Goal: Communication & Community: Answer question/provide support

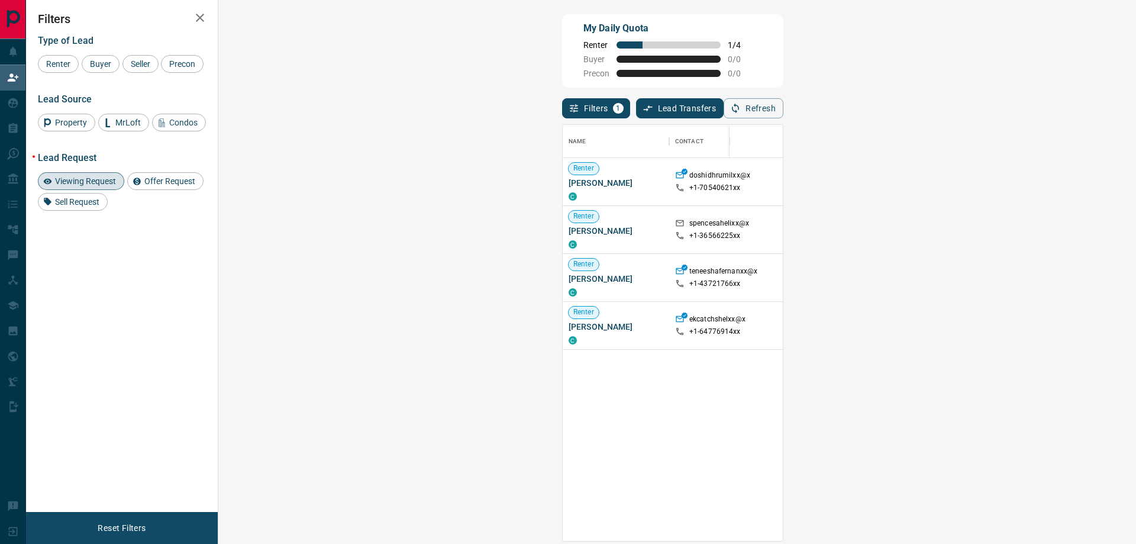
scroll to position [407, 883]
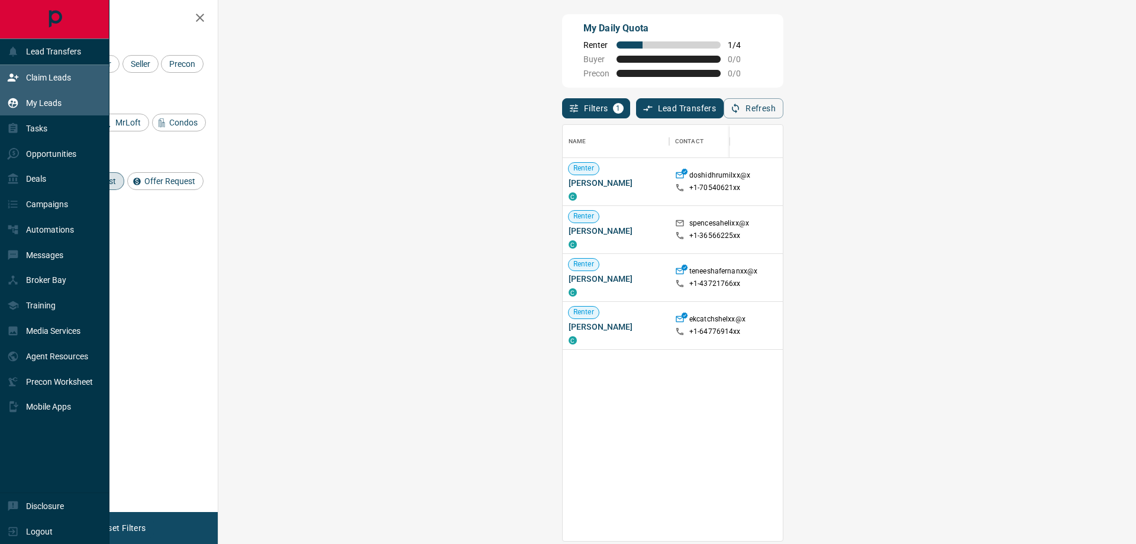
click at [25, 107] on div "My Leads" at bounding box center [34, 103] width 54 height 20
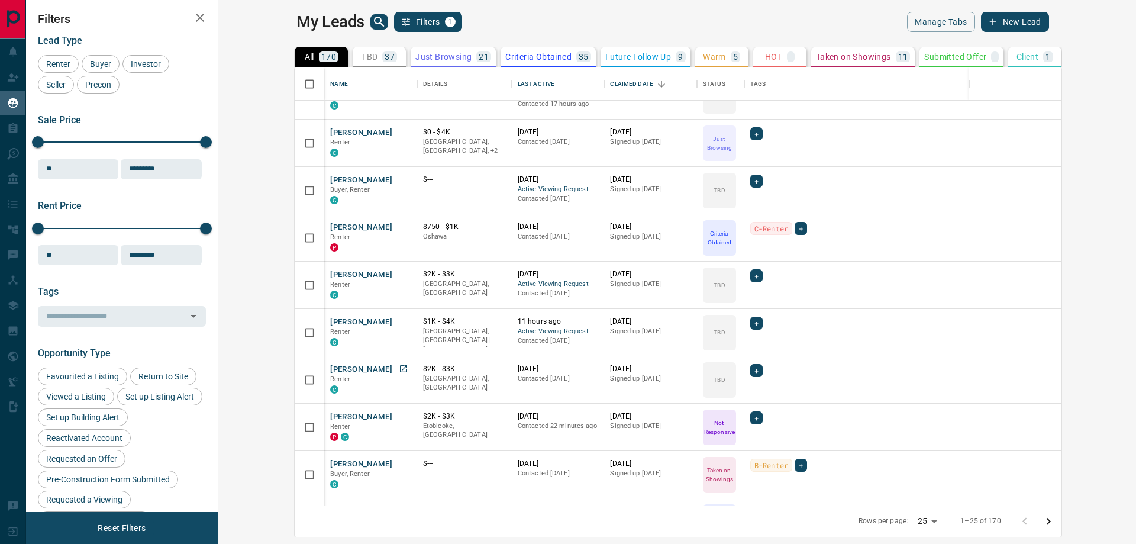
scroll to position [296, 0]
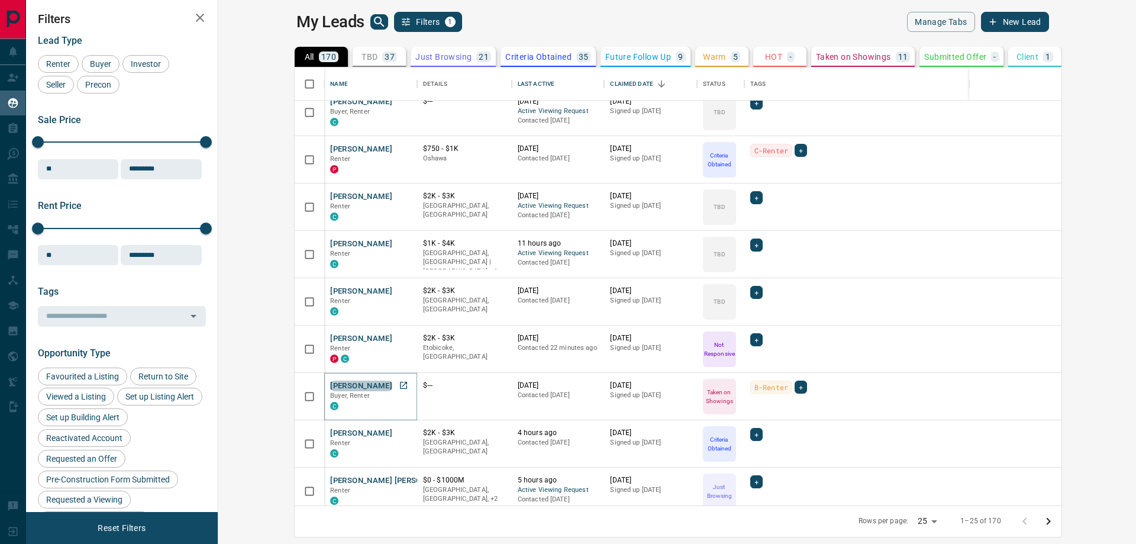
click at [330, 382] on button "[PERSON_NAME]" at bounding box center [361, 385] width 62 height 11
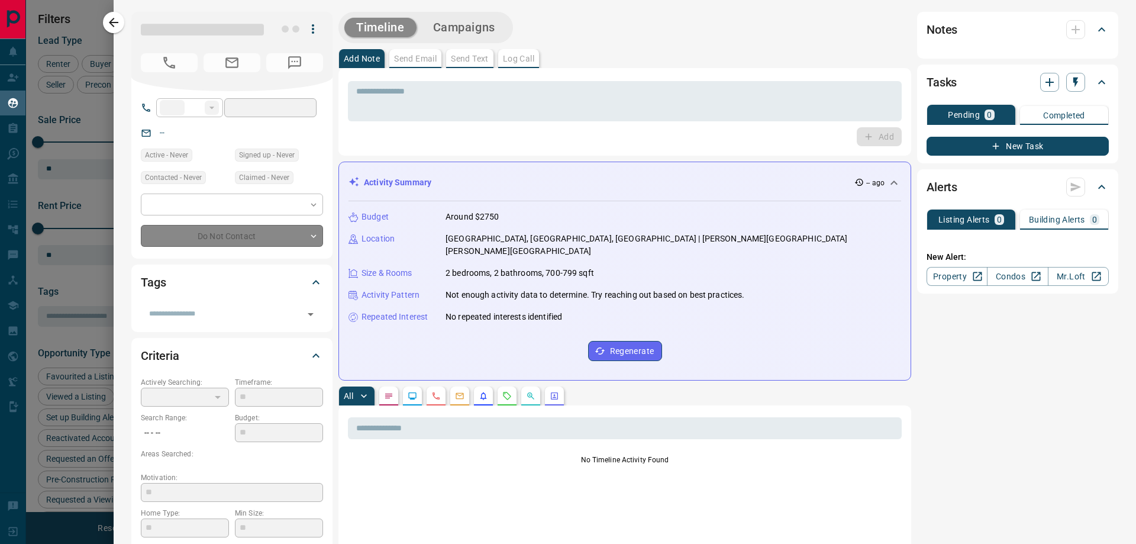
type input "**"
type input "**********"
type input "*"
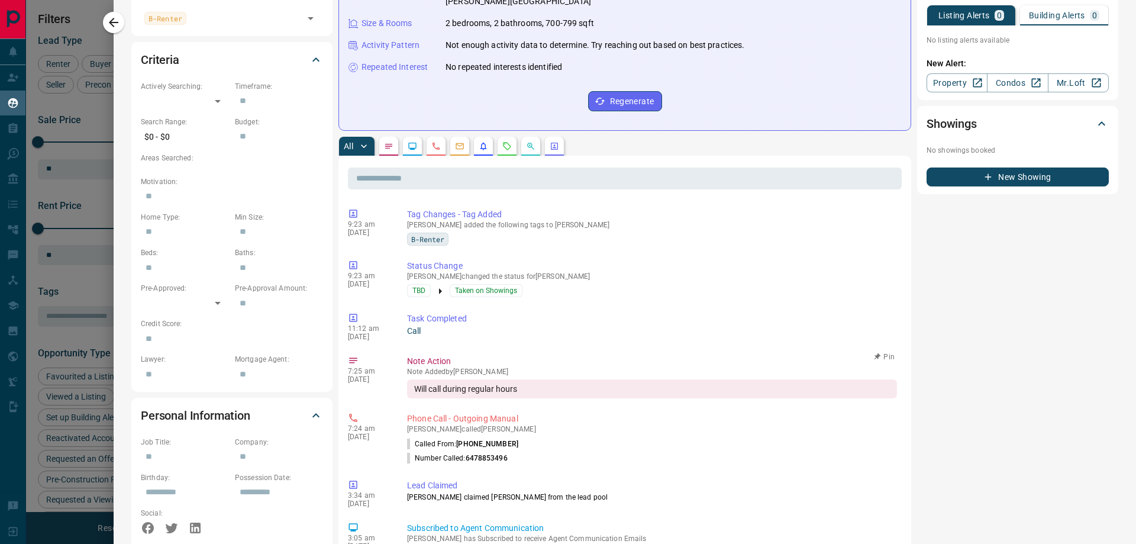
scroll to position [0, 0]
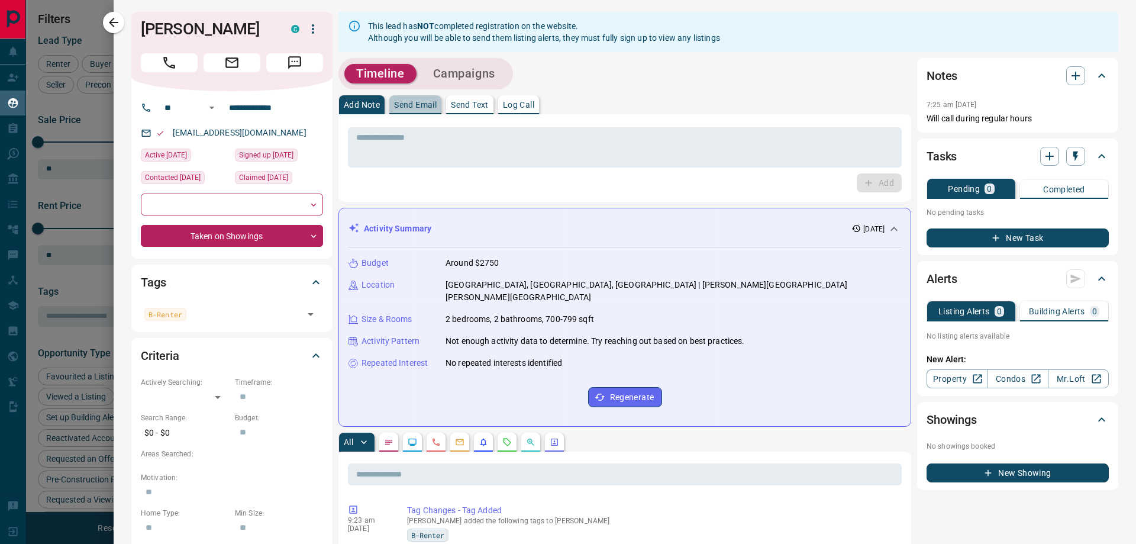
click at [423, 107] on p "Send Email" at bounding box center [415, 105] width 43 height 8
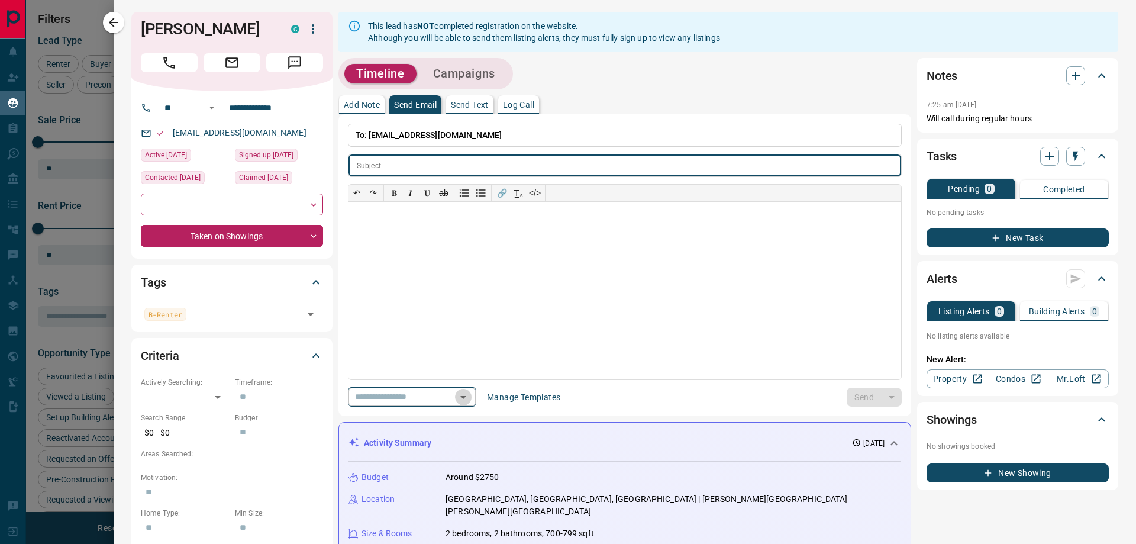
click at [466, 397] on icon "Open" at bounding box center [463, 397] width 6 height 3
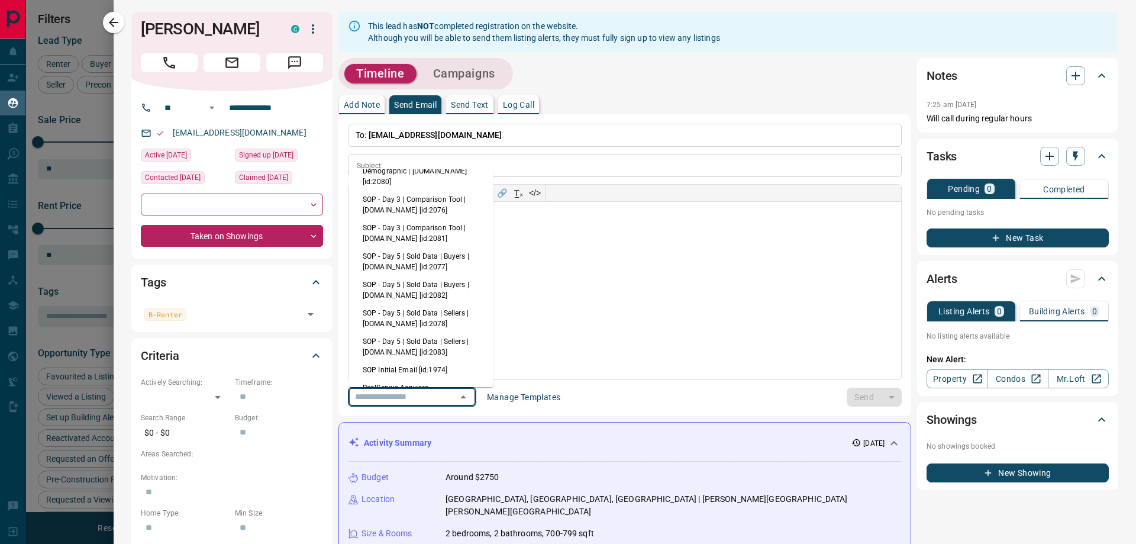
scroll to position [177, 0]
click at [393, 312] on li "SOP Initial Email [id:1974]" at bounding box center [420, 311] width 145 height 18
type input "**********"
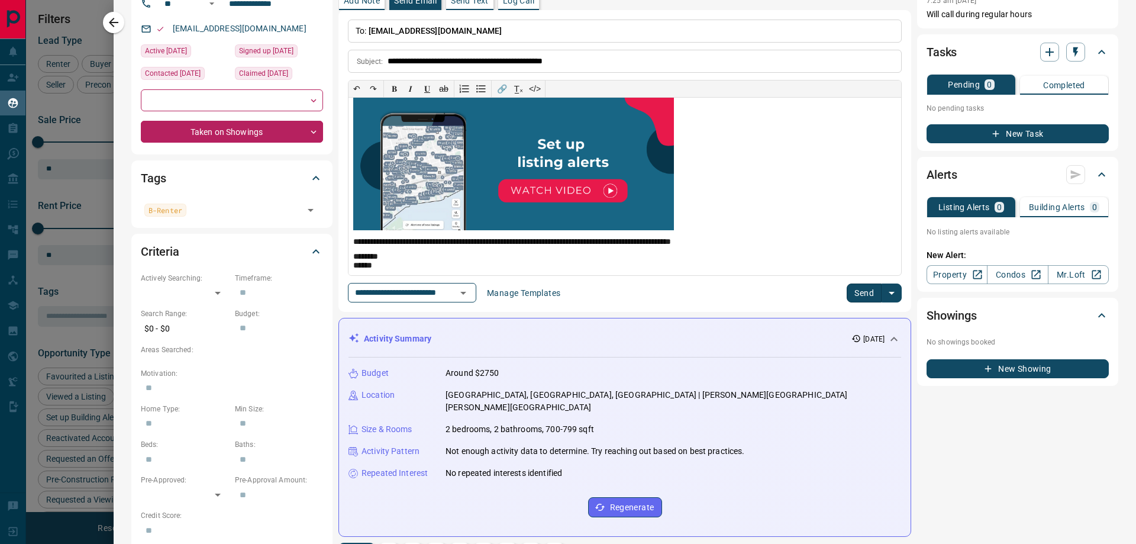
scroll to position [118, 0]
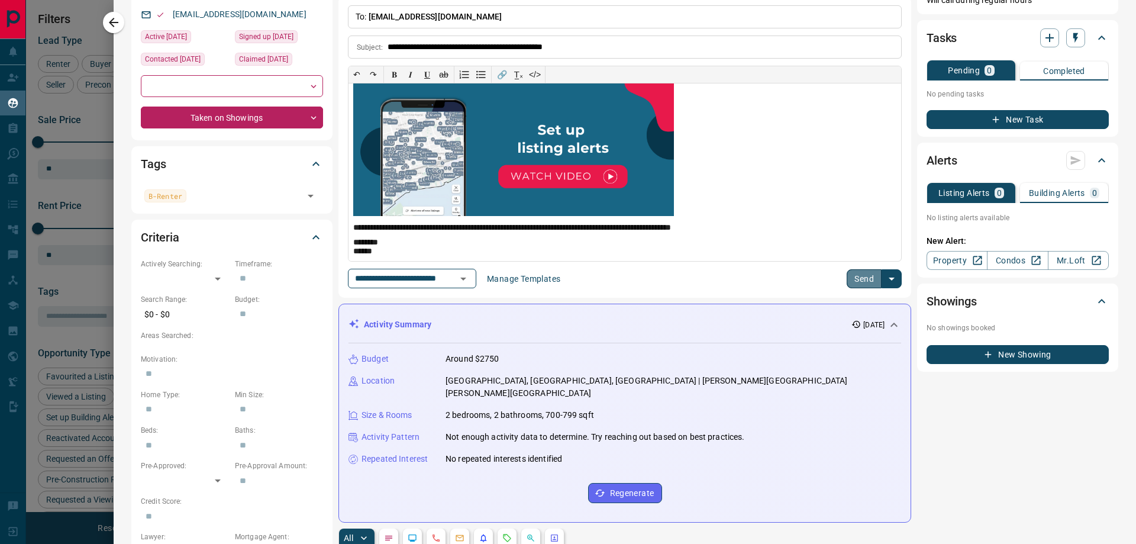
click at [855, 278] on button "Send" at bounding box center [863, 278] width 35 height 19
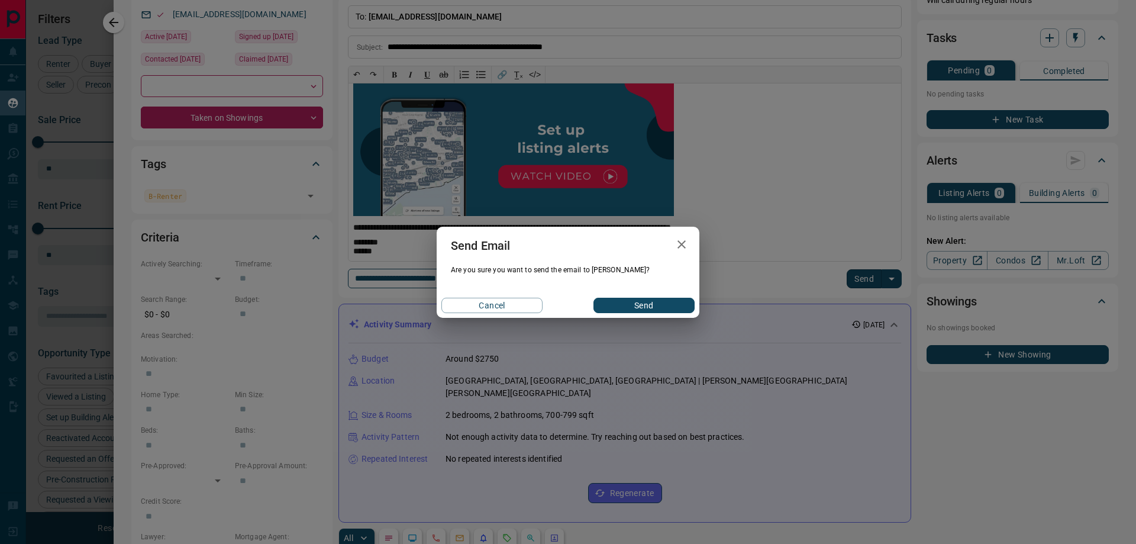
click at [641, 309] on button "Send" at bounding box center [643, 304] width 101 height 15
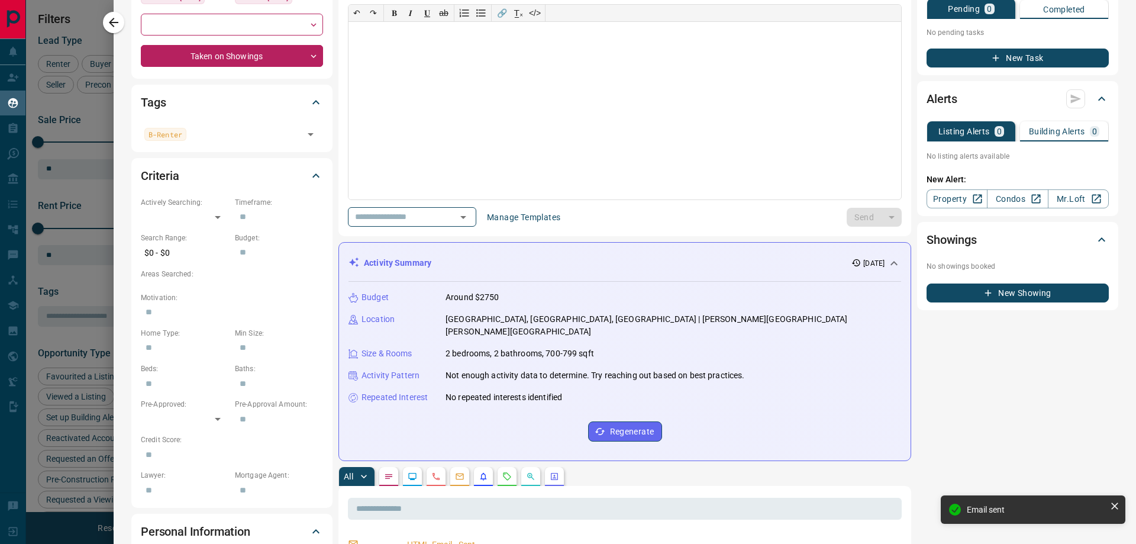
scroll to position [59, 0]
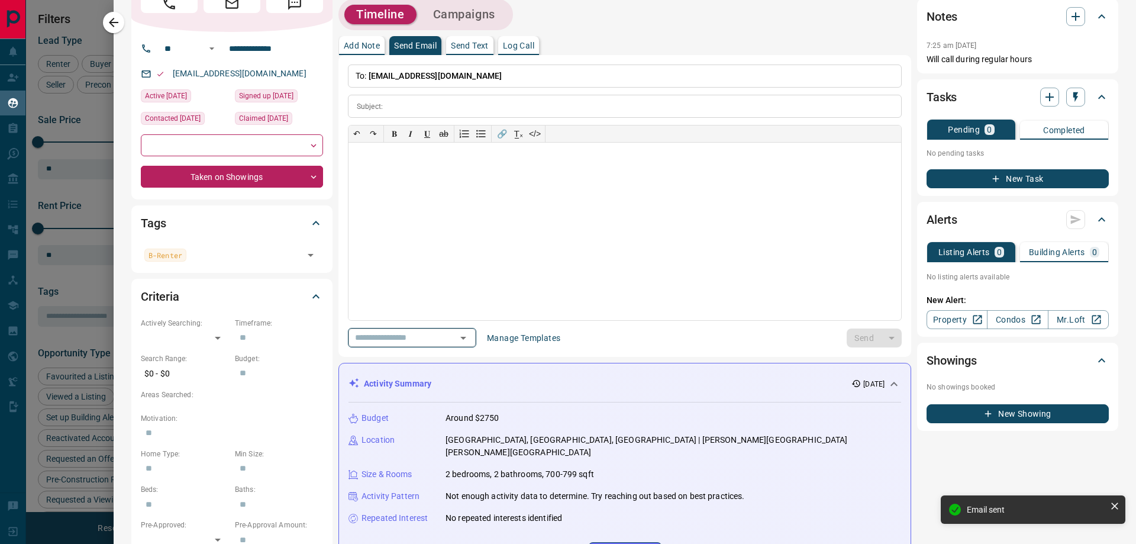
click at [466, 338] on icon "Open" at bounding box center [463, 338] width 6 height 3
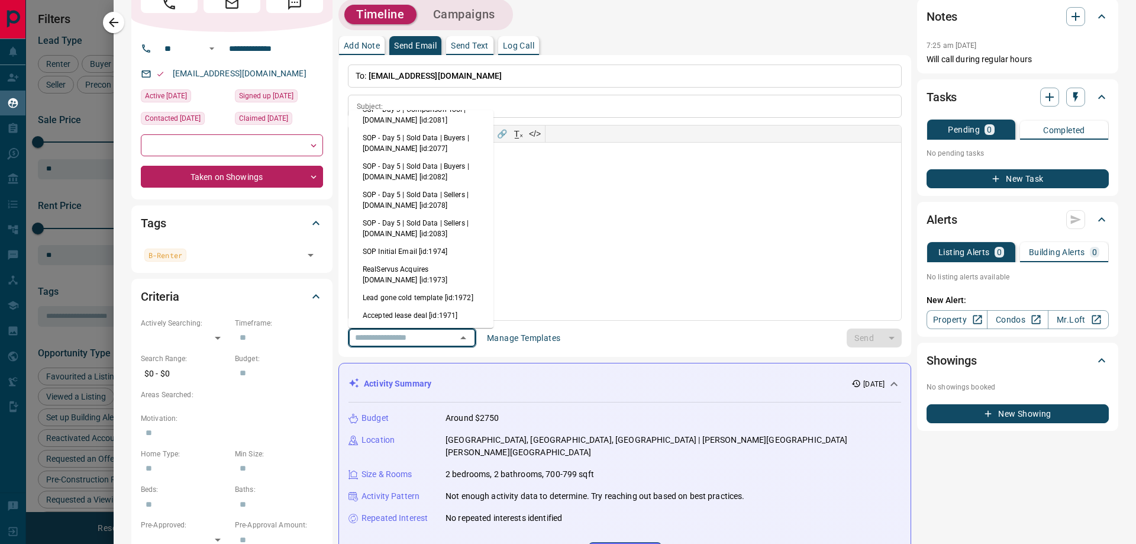
scroll to position [237, 0]
click at [425, 277] on li "Made contact with renter template [id:1970]" at bounding box center [420, 279] width 145 height 28
type input "**********"
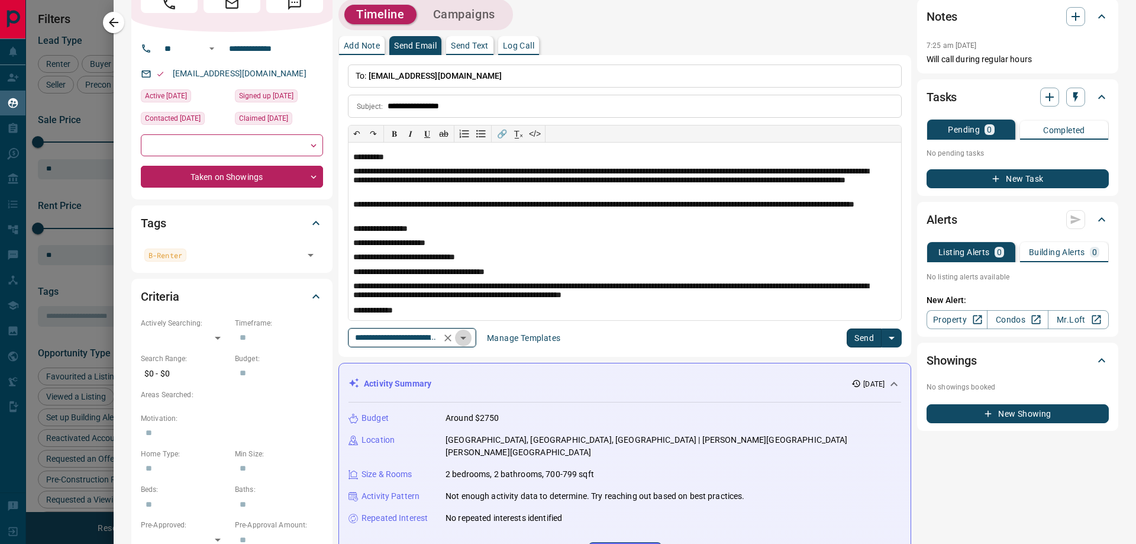
click at [470, 335] on icon "Open" at bounding box center [463, 338] width 14 height 14
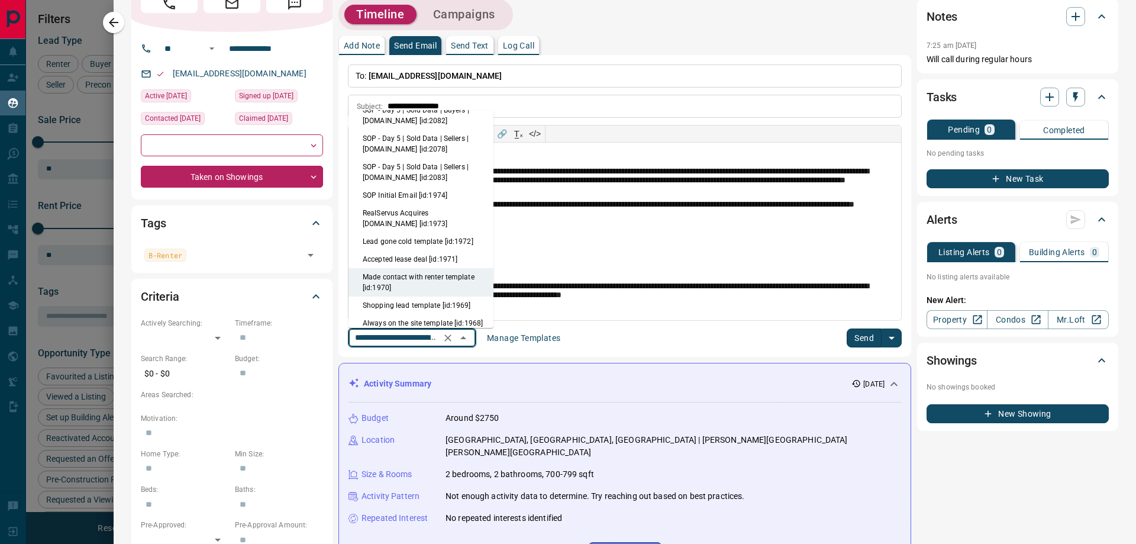
scroll to position [233, 0]
click at [400, 199] on li "SOP Initial Email [id:1974]" at bounding box center [420, 196] width 145 height 18
type input "**********"
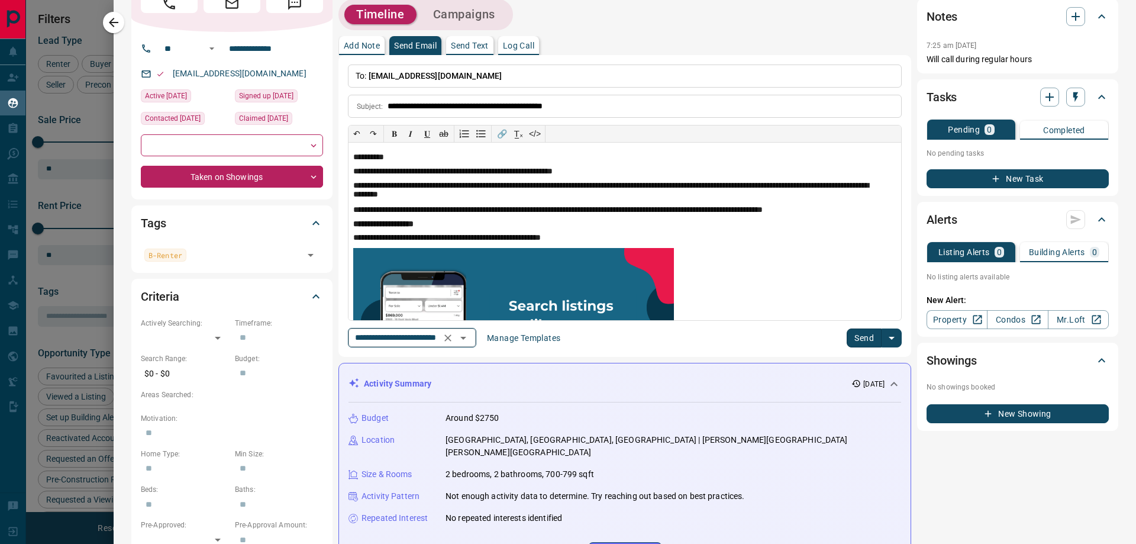
click at [470, 335] on icon "Open" at bounding box center [463, 338] width 14 height 14
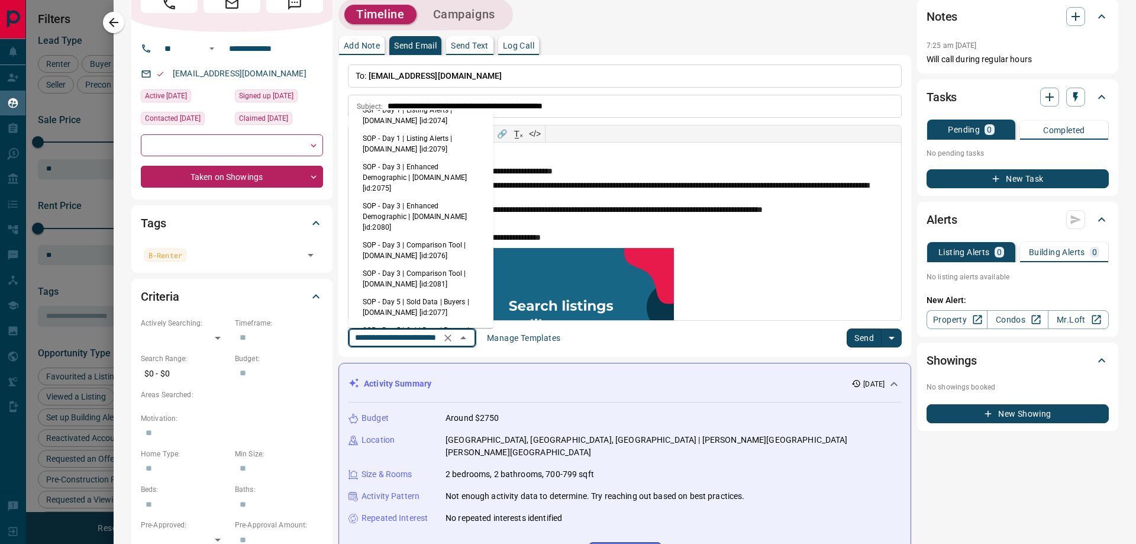
scroll to position [0, 0]
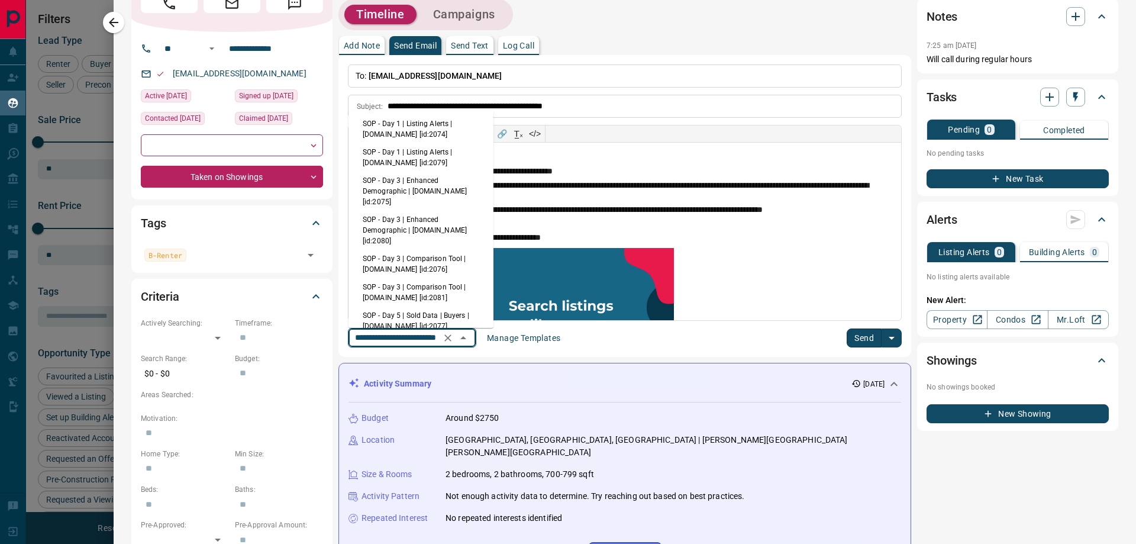
click at [403, 128] on li "SOP - Day 1 | Listing Alerts | [DOMAIN_NAME] [id:2074]" at bounding box center [420, 129] width 145 height 28
type input "**********"
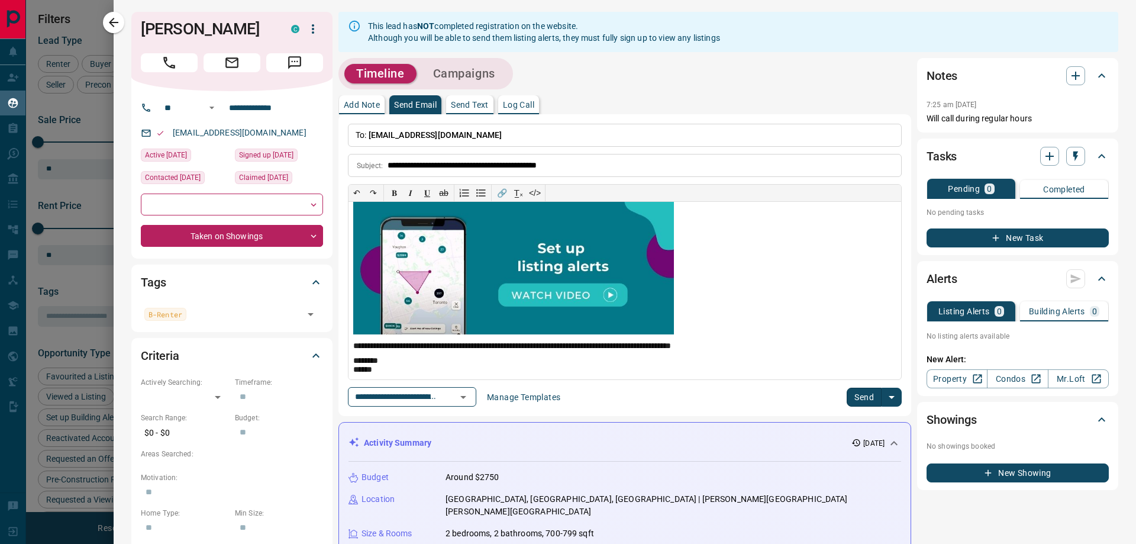
scroll to position [230, 0]
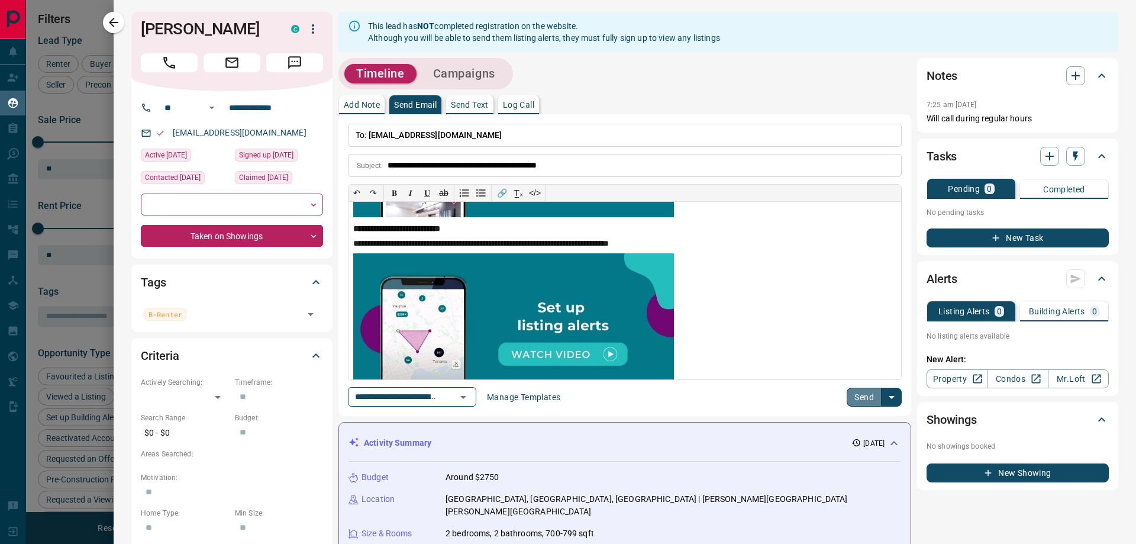
click at [856, 398] on button "Send" at bounding box center [863, 396] width 35 height 19
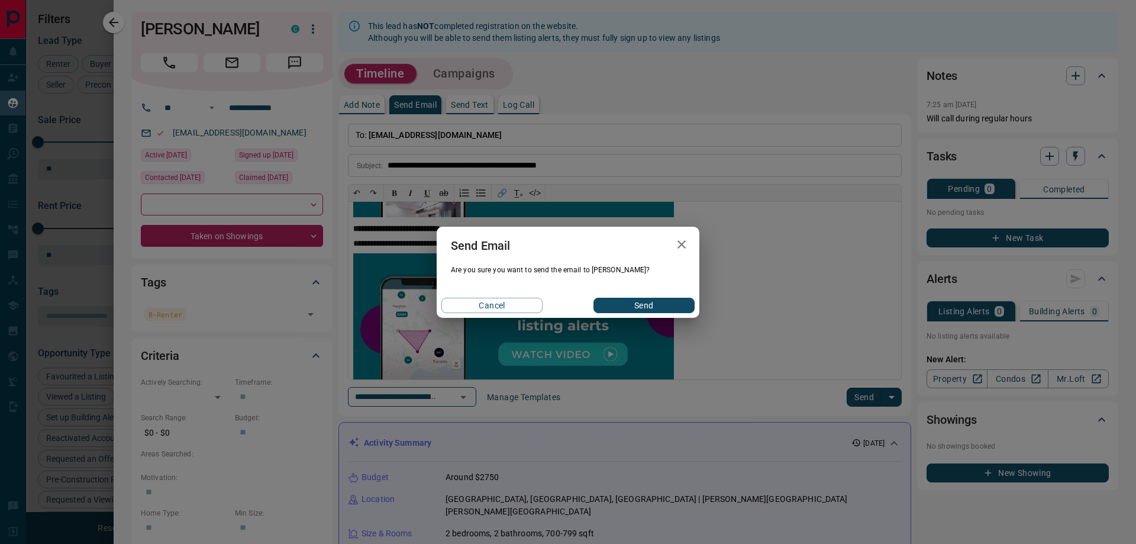
click at [638, 305] on button "Send" at bounding box center [643, 304] width 101 height 15
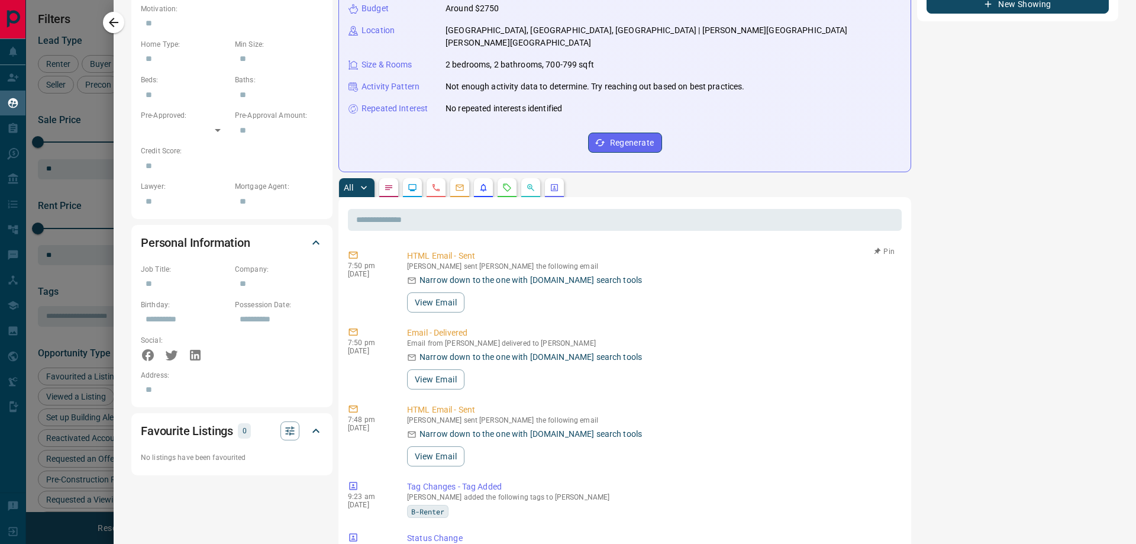
scroll to position [473, 0]
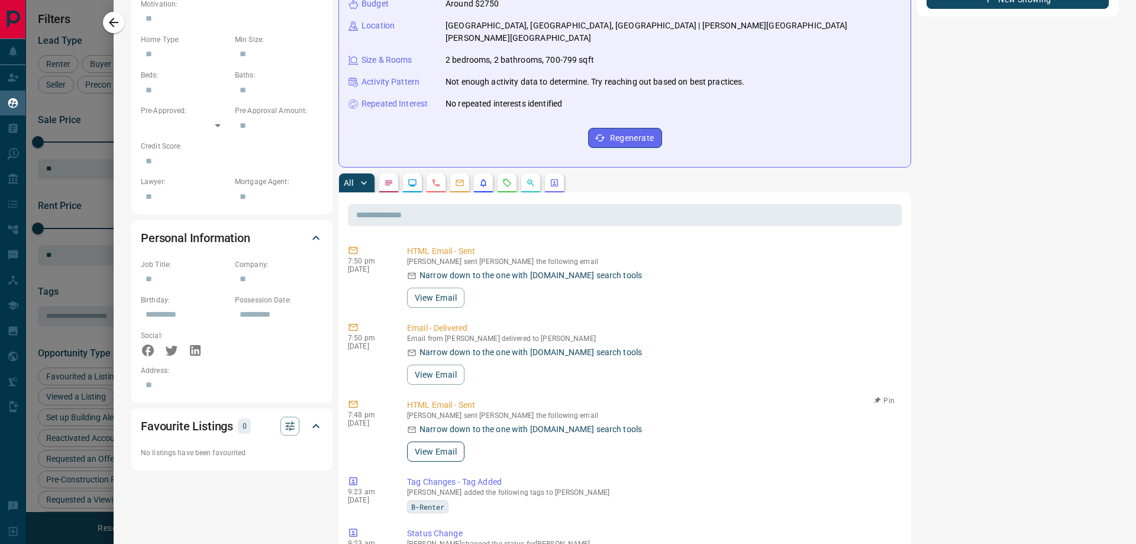
click at [435, 441] on button "View Email" at bounding box center [435, 451] width 57 height 20
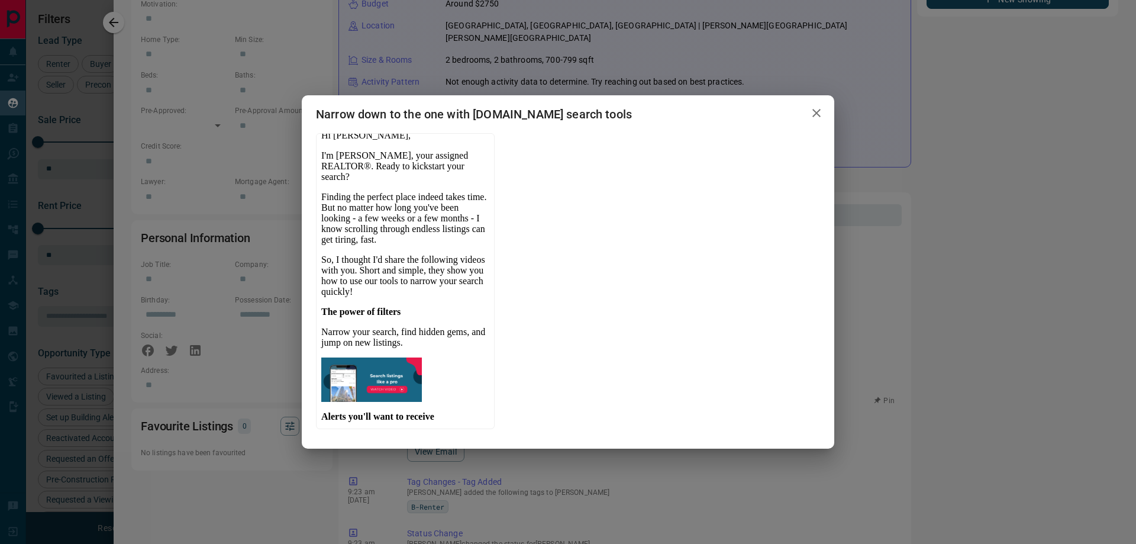
scroll to position [0, 0]
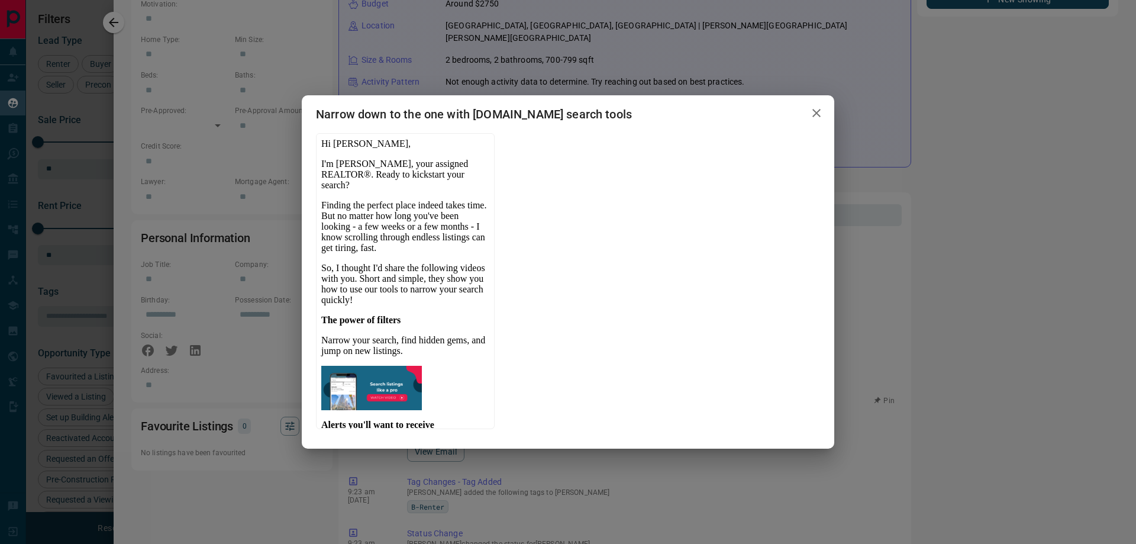
click at [813, 112] on icon "button" at bounding box center [816, 113] width 14 height 14
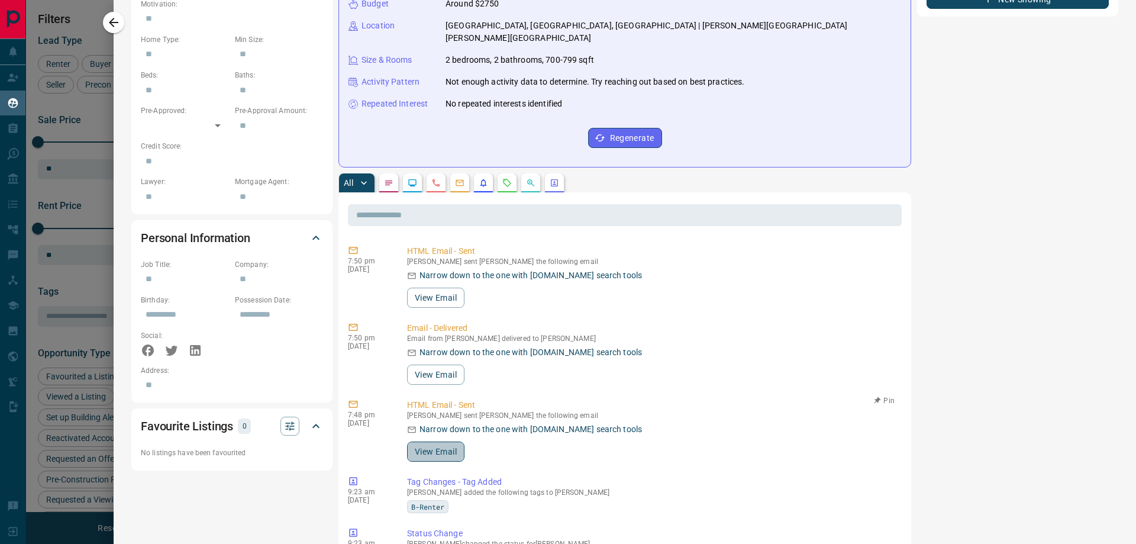
click at [432, 441] on button "View Email" at bounding box center [435, 451] width 57 height 20
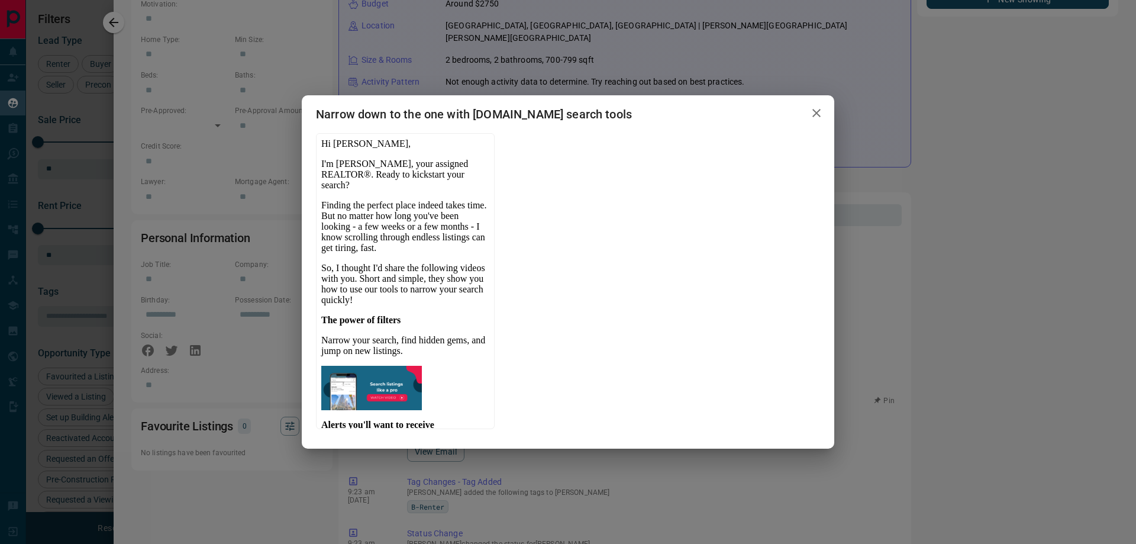
click at [814, 112] on icon "button" at bounding box center [816, 113] width 14 height 14
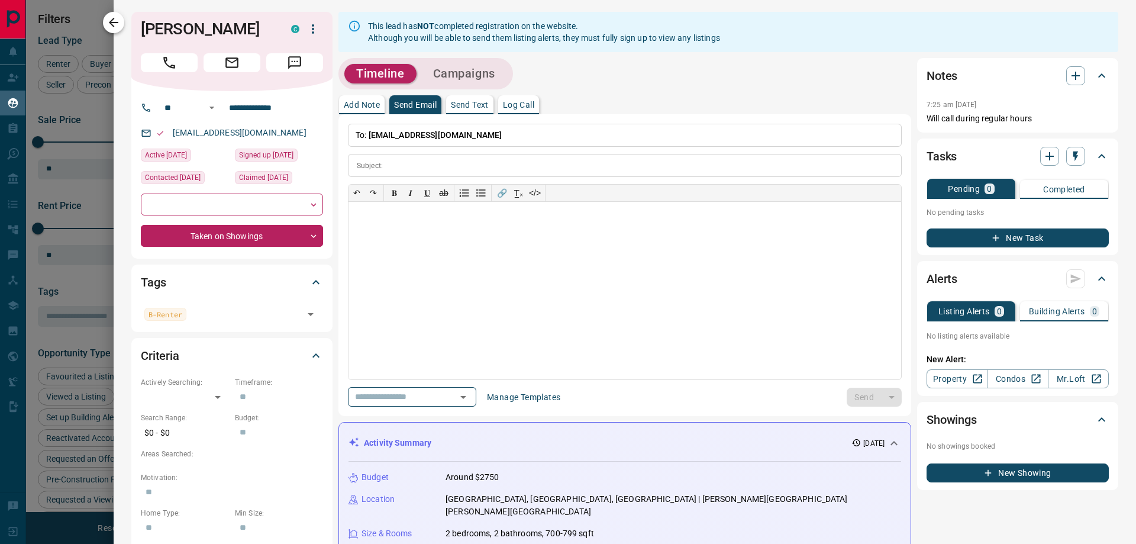
click at [110, 21] on icon "button" at bounding box center [113, 22] width 9 height 9
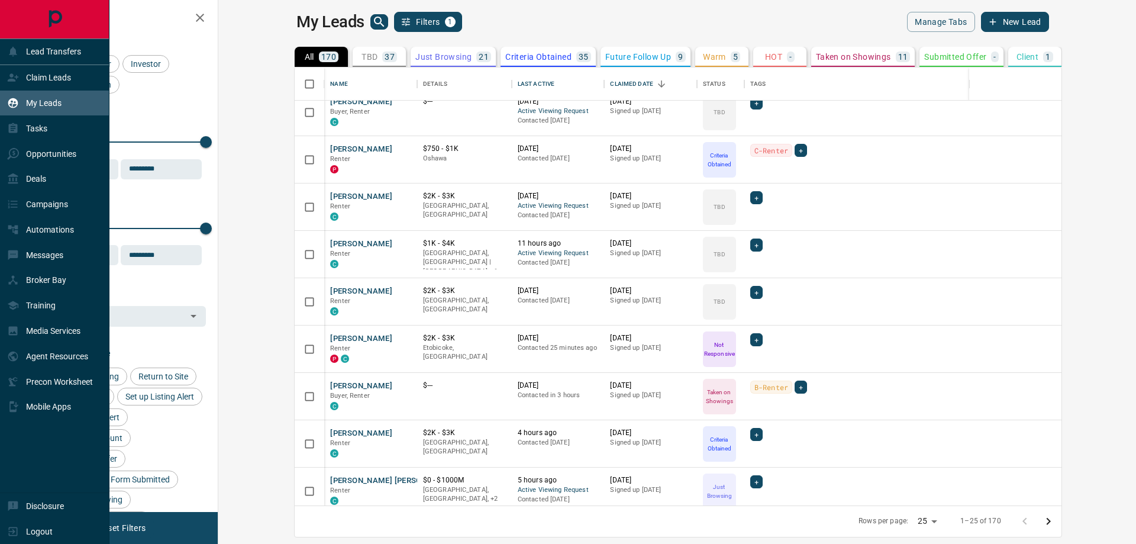
click at [49, 21] on icon "Main Page" at bounding box center [54, 19] width 13 height 17
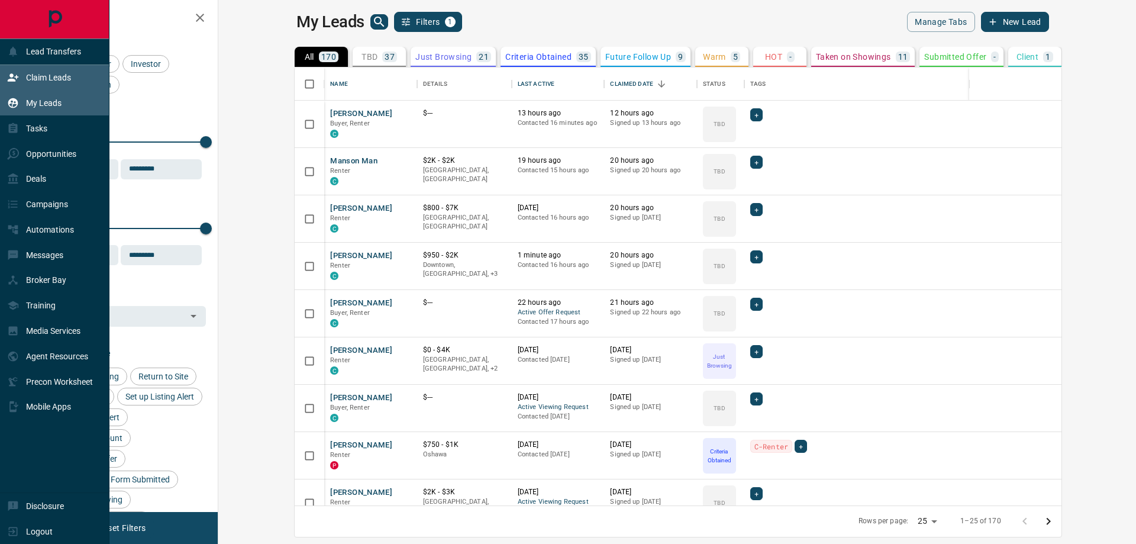
click at [44, 82] on p "Claim Leads" at bounding box center [48, 77] width 45 height 9
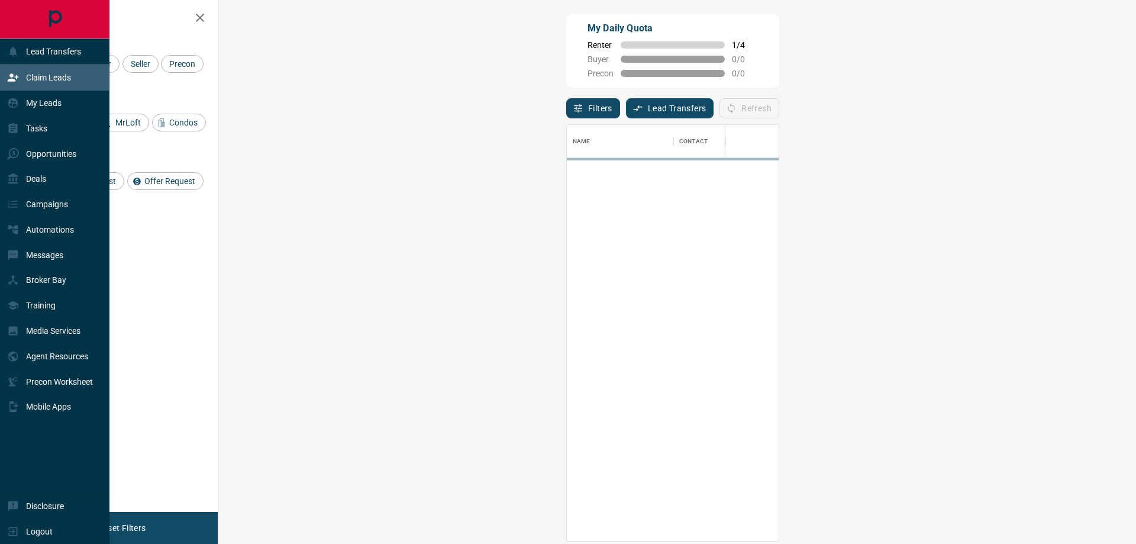
scroll to position [407, 883]
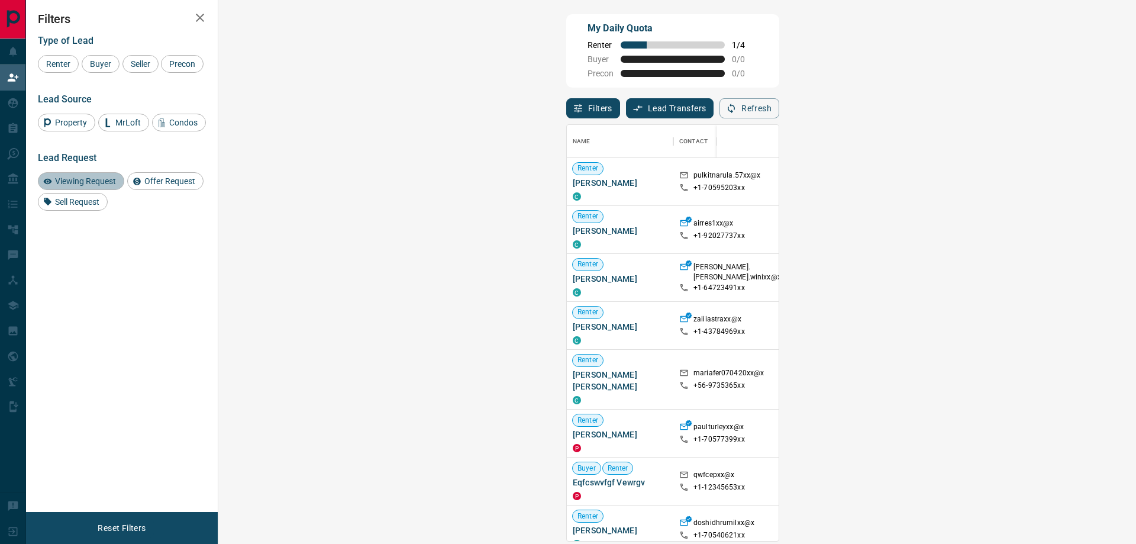
click at [115, 186] on span "Viewing Request" at bounding box center [85, 180] width 69 height 9
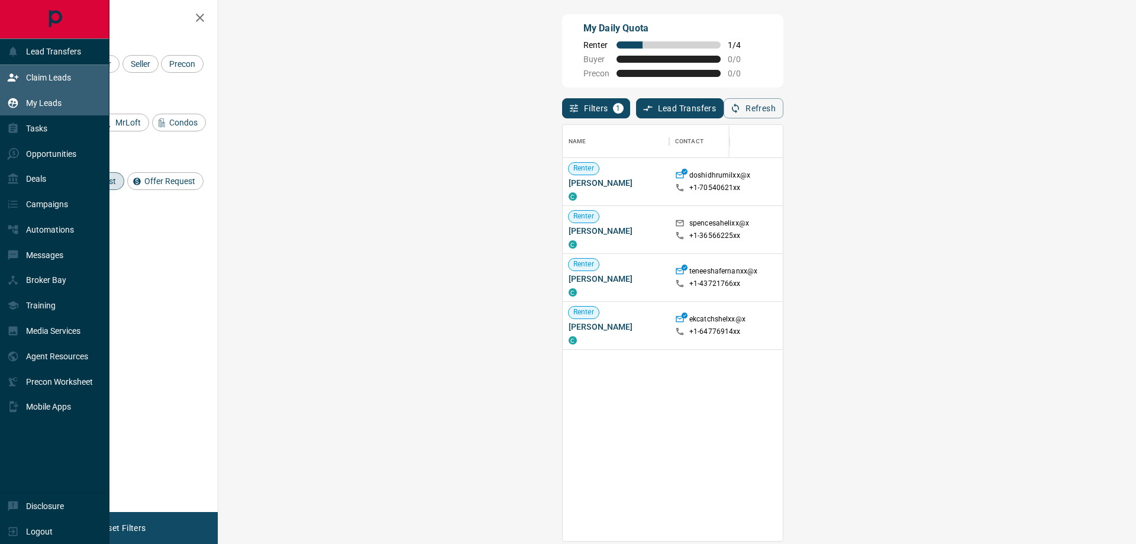
click at [43, 109] on div "My Leads" at bounding box center [34, 103] width 54 height 20
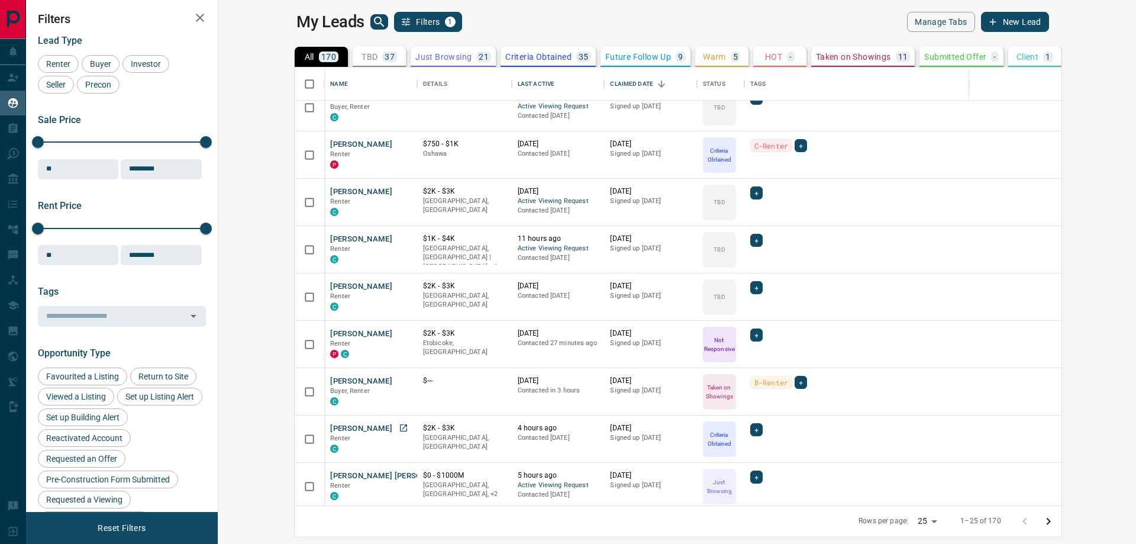
scroll to position [355, 0]
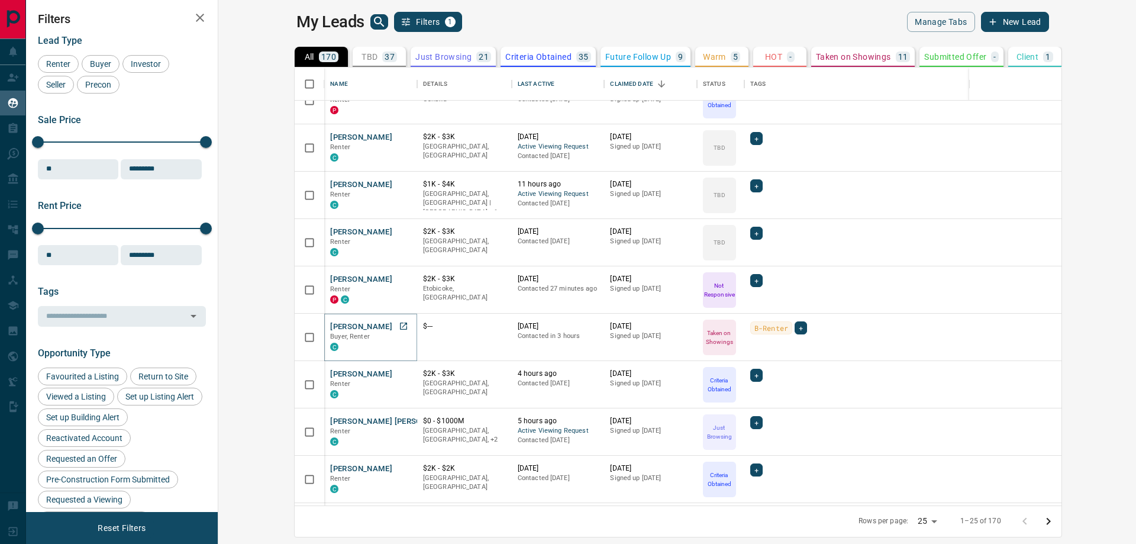
click at [330, 326] on button "[PERSON_NAME]" at bounding box center [361, 326] width 62 height 11
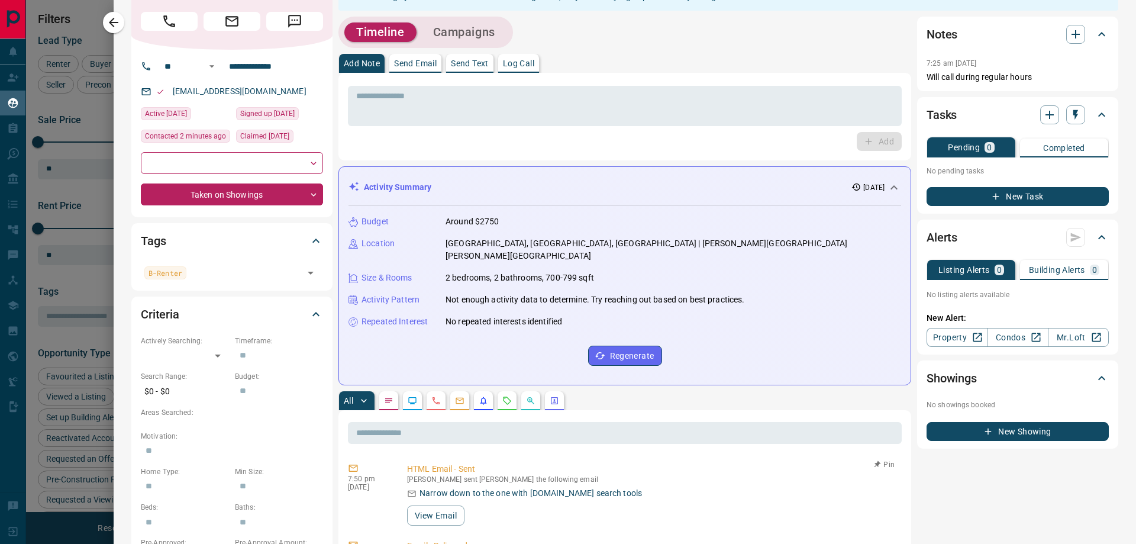
scroll to position [177, 0]
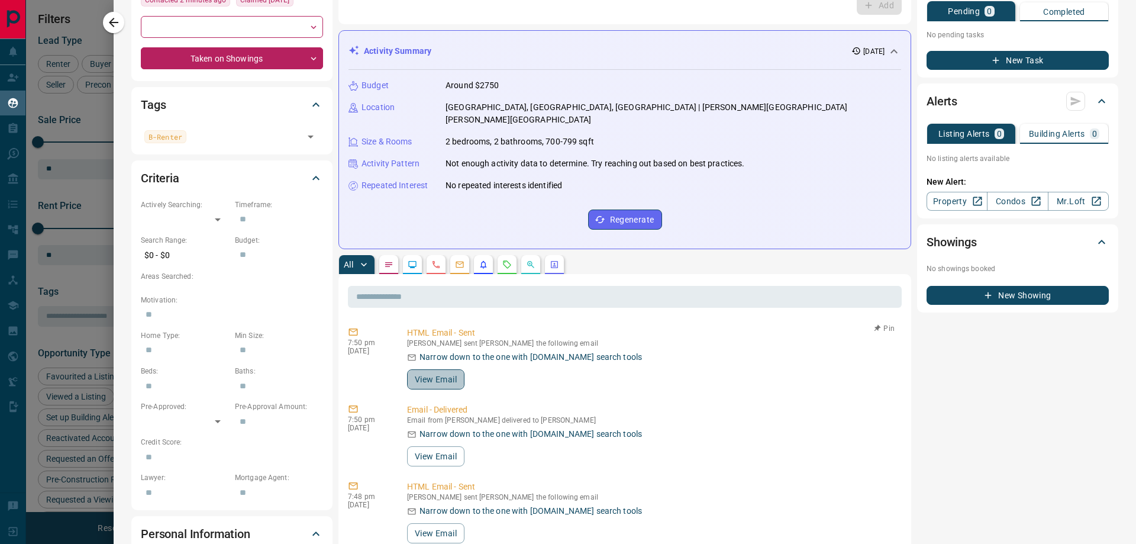
click at [435, 369] on button "View Email" at bounding box center [435, 379] width 57 height 20
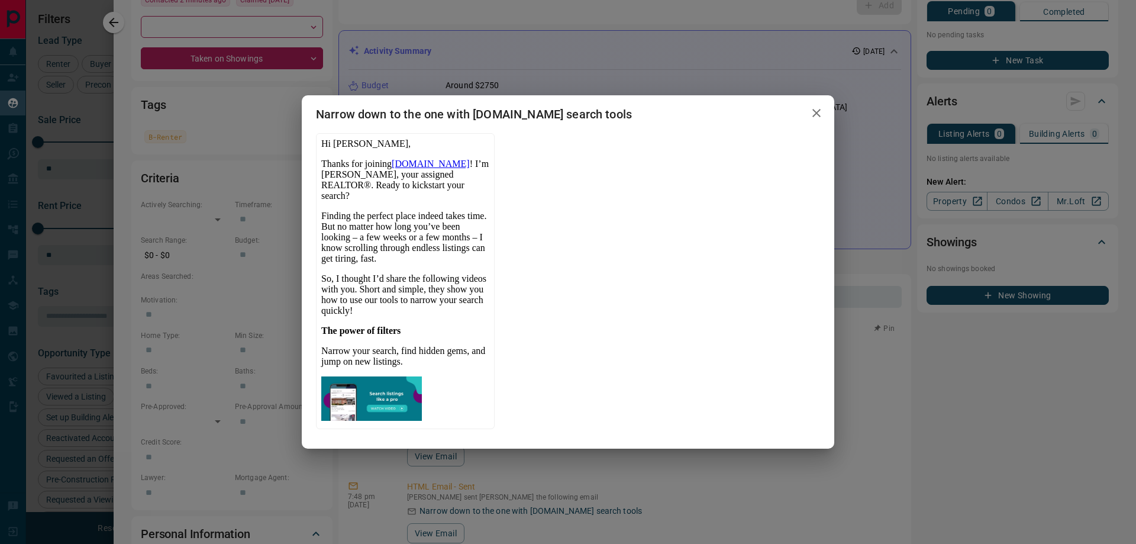
scroll to position [0, 0]
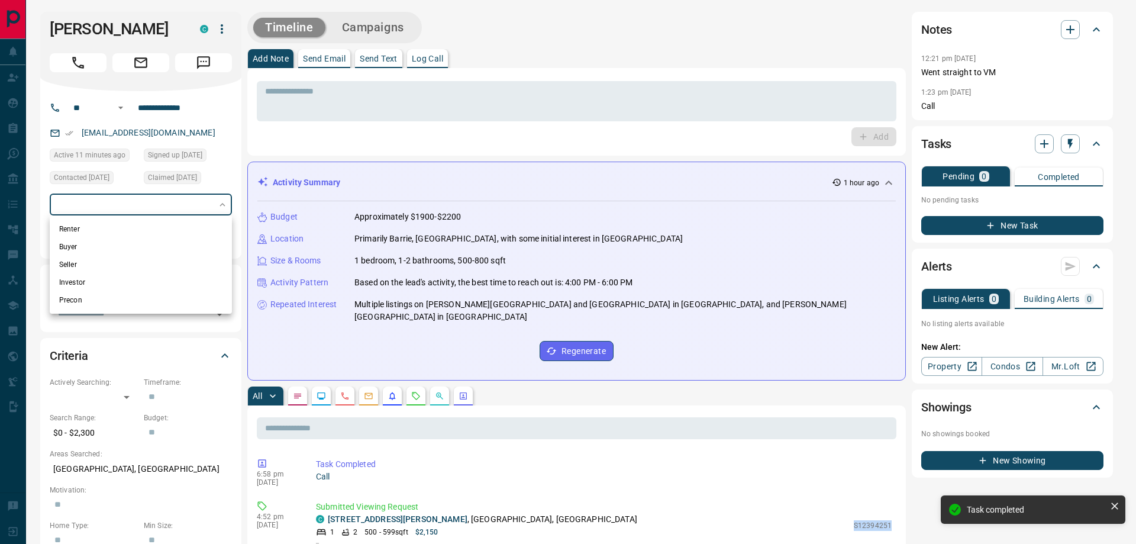
click at [30, 190] on div at bounding box center [568, 272] width 1136 height 544
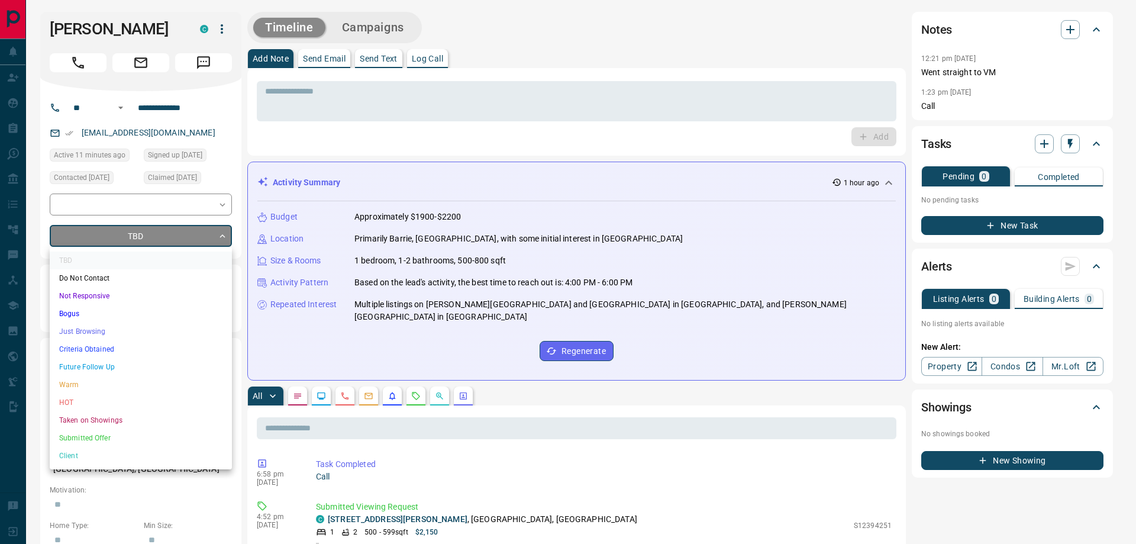
click at [109, 416] on li "Taken on Showings" at bounding box center [141, 420] width 182 height 18
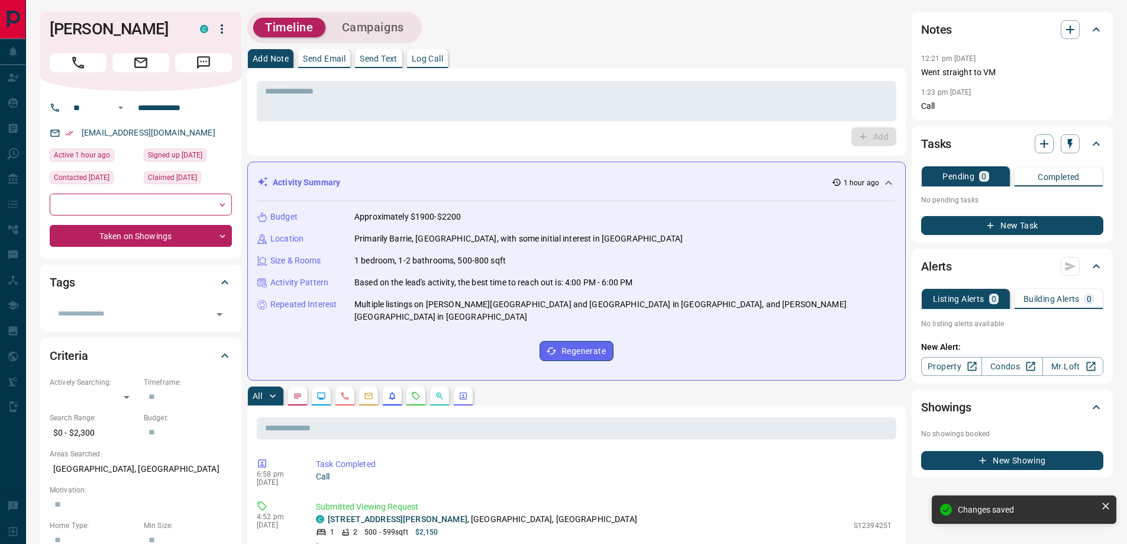
type input "*"
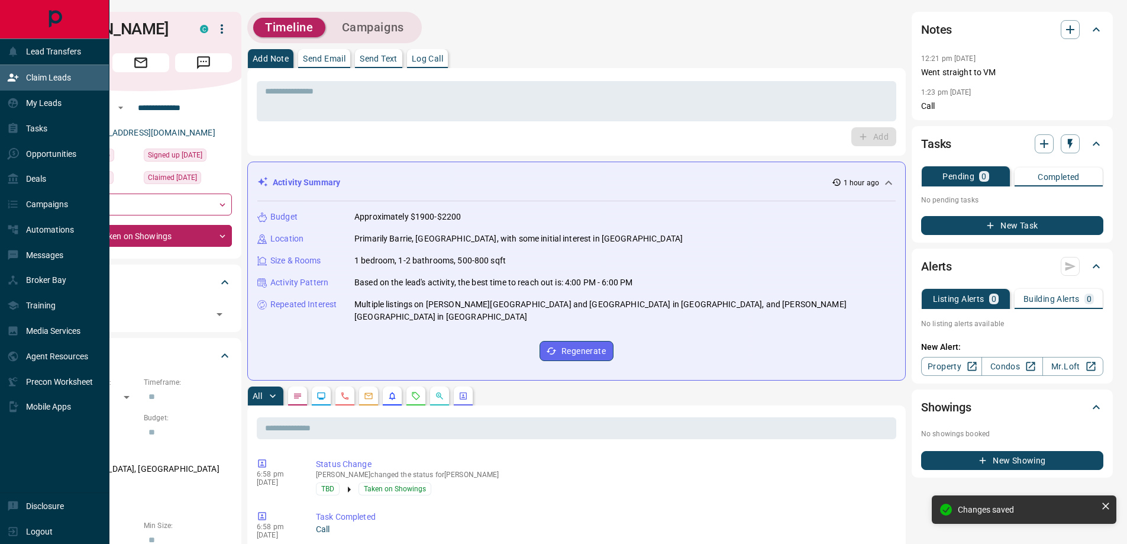
click at [38, 75] on p "Claim Leads" at bounding box center [48, 77] width 45 height 9
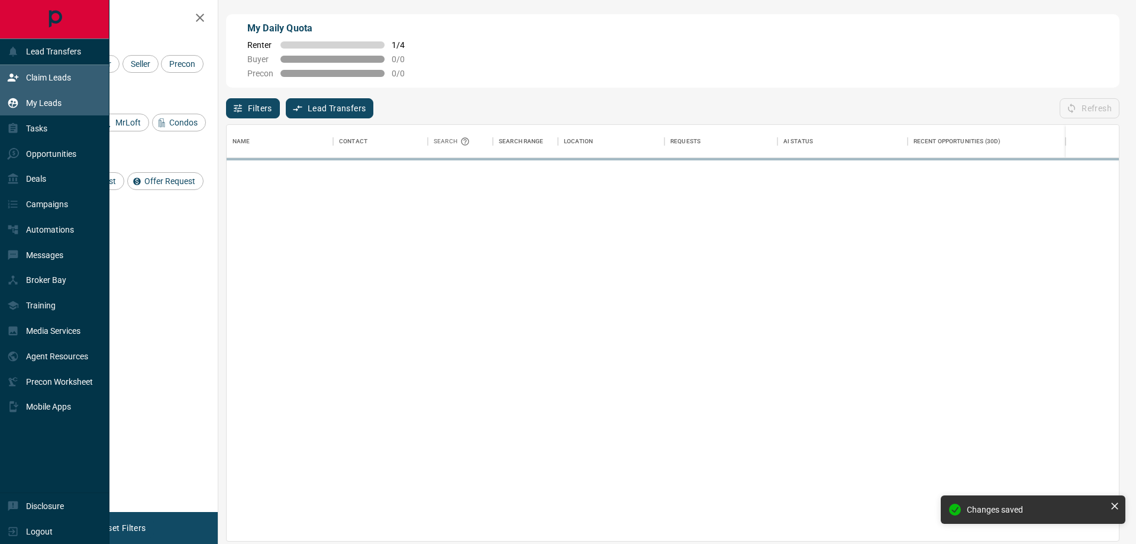
scroll to position [407, 883]
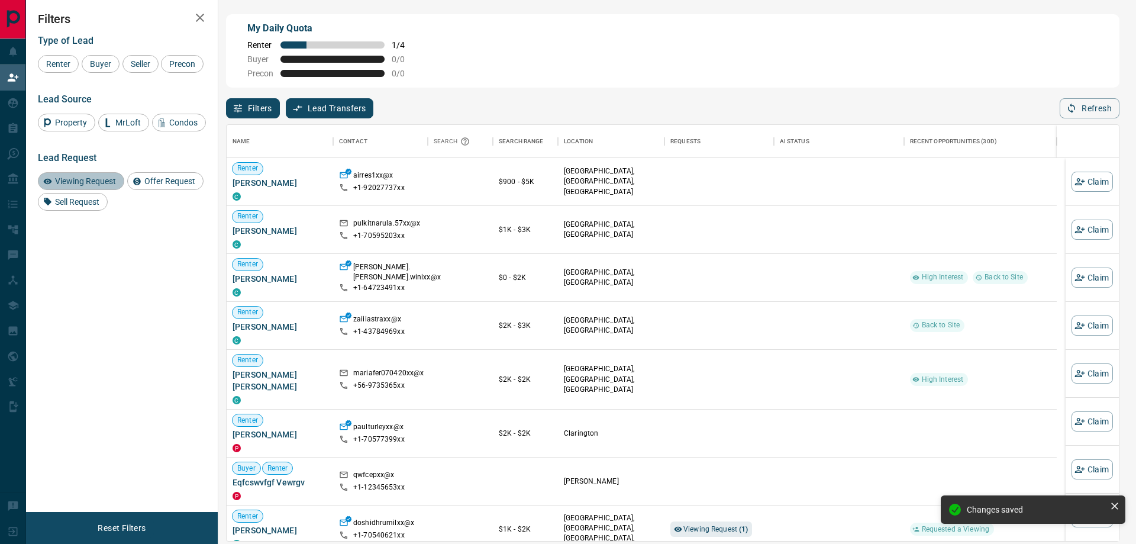
click at [106, 186] on span "Viewing Request" at bounding box center [85, 180] width 69 height 9
